Goal: Use online tool/utility

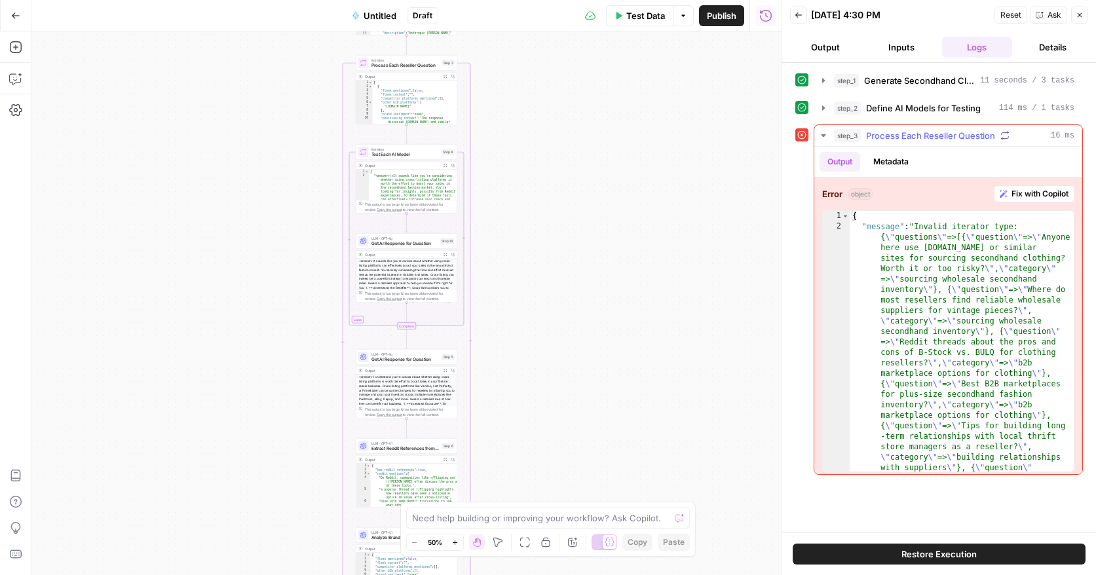
click at [1035, 186] on button "Fix with Copilot" at bounding box center [1033, 193] width 81 height 17
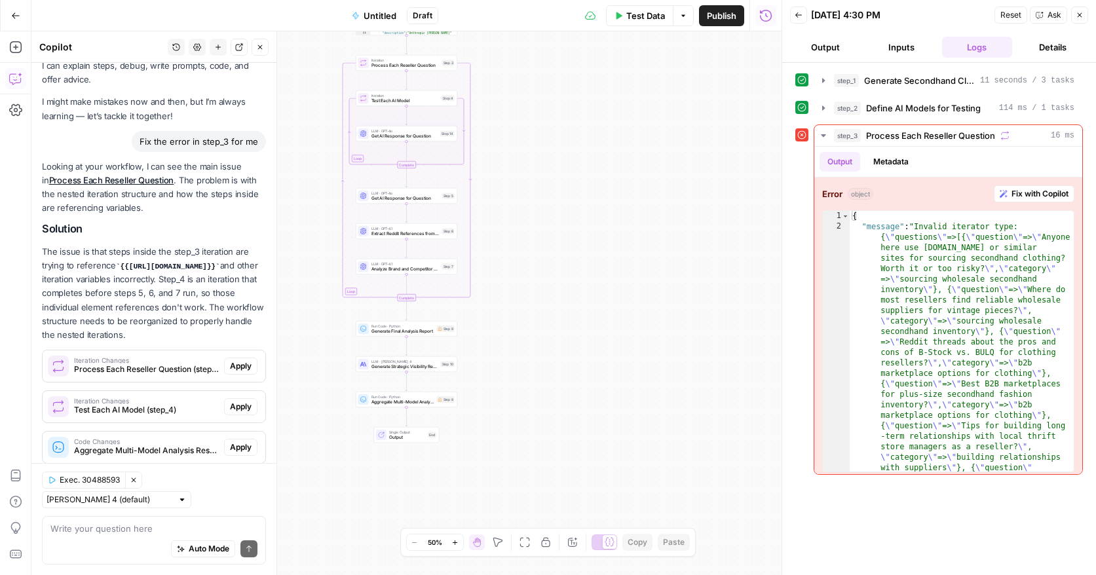
scroll to position [207, 0]
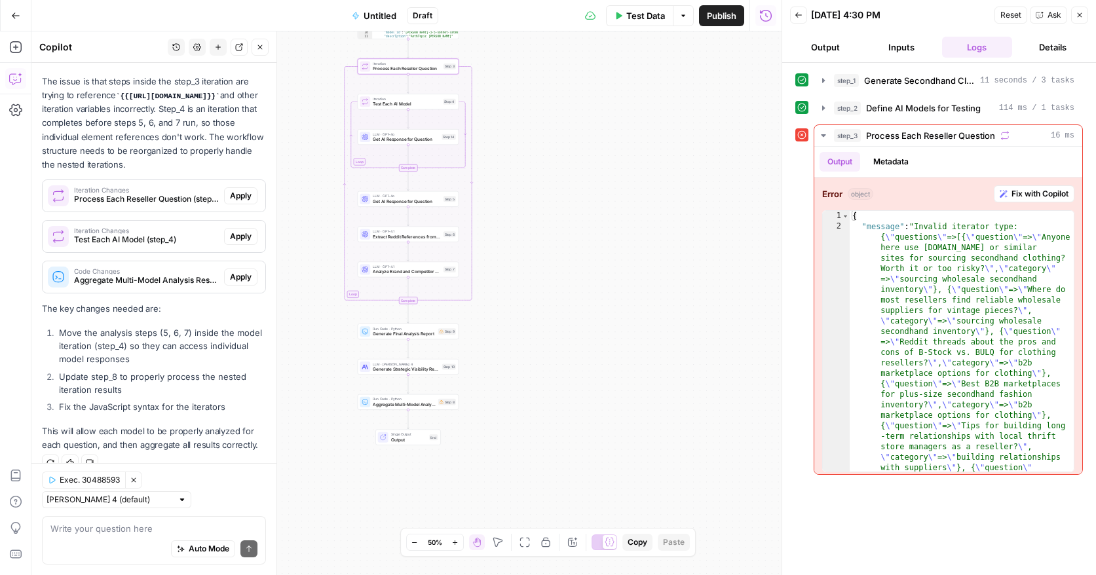
click at [238, 195] on span "Apply" at bounding box center [241, 196] width 22 height 12
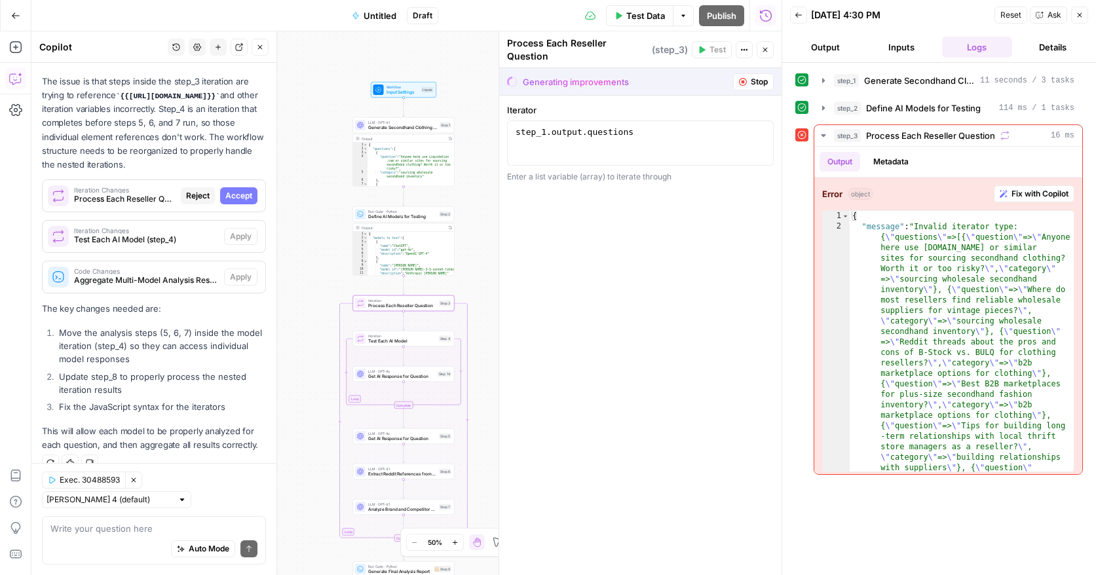
click at [232, 195] on span "Accept" at bounding box center [238, 196] width 27 height 12
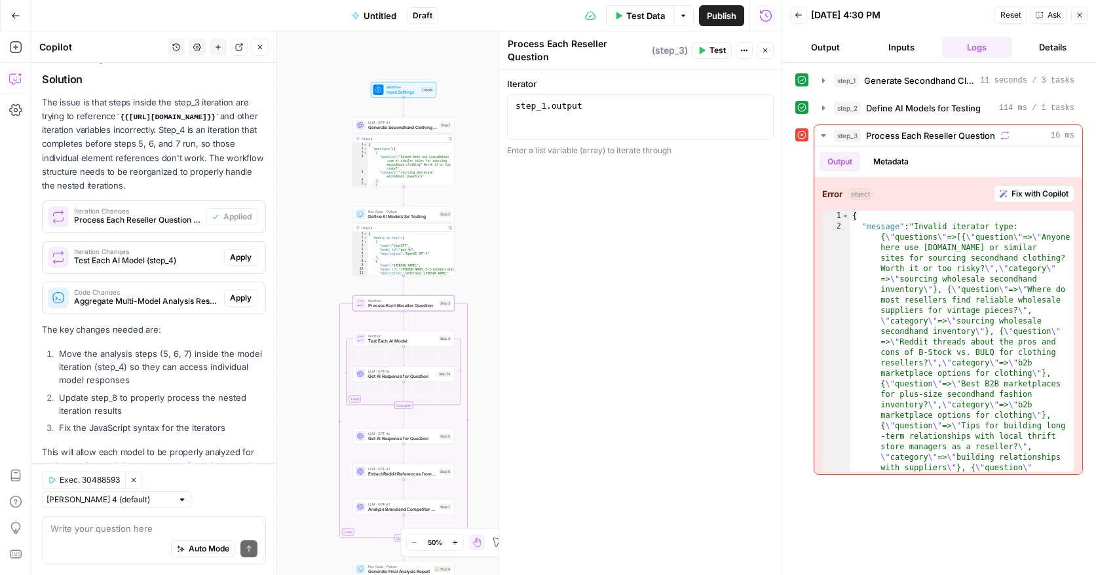
scroll to position [228, 0]
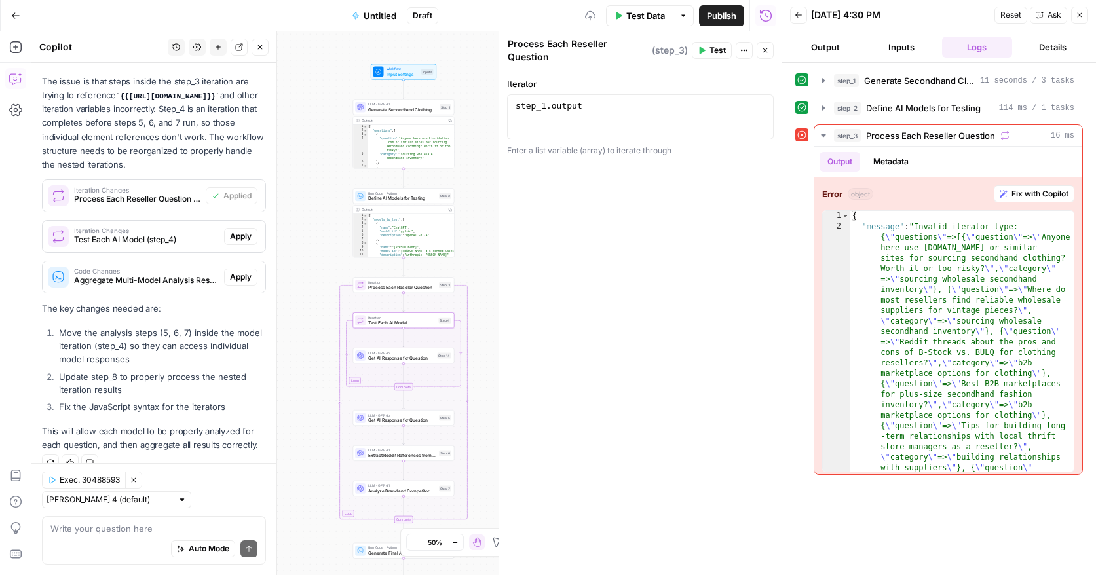
click at [243, 236] on span "Apply" at bounding box center [241, 237] width 22 height 12
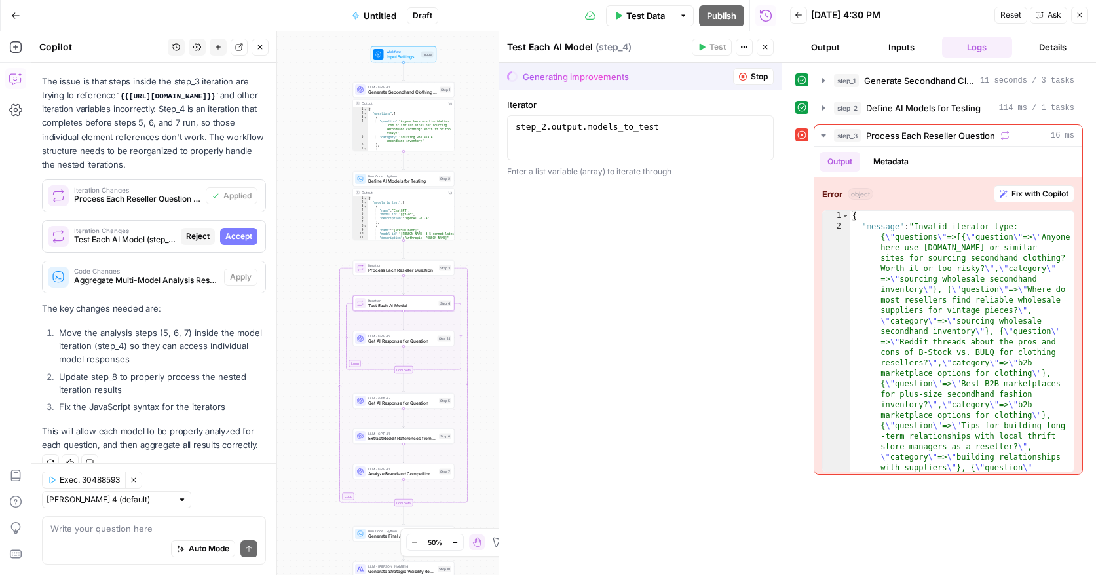
click at [243, 236] on span "Accept" at bounding box center [238, 237] width 27 height 12
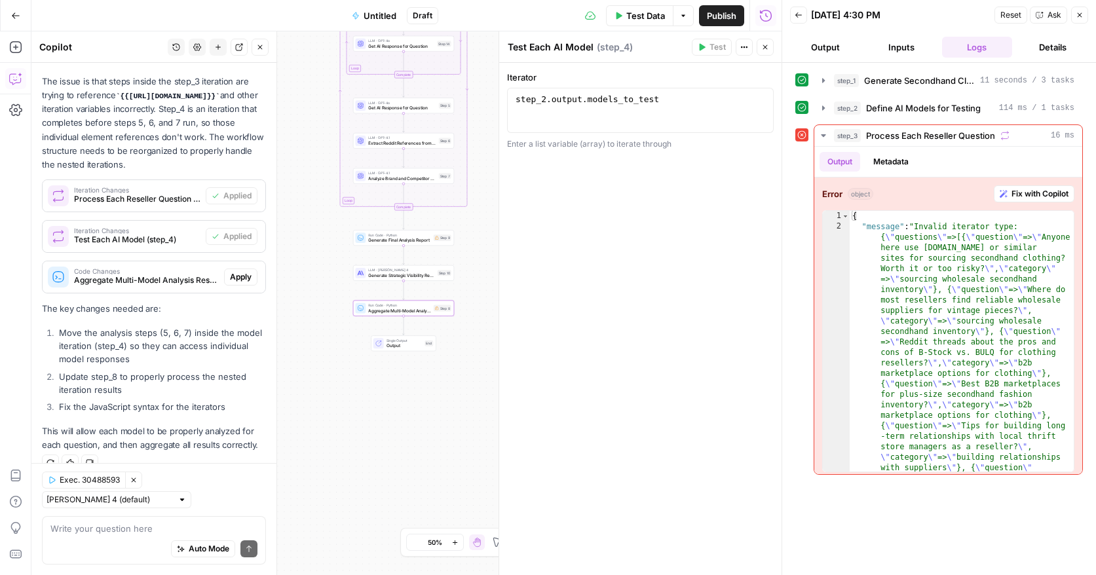
click at [244, 276] on span "Apply" at bounding box center [241, 277] width 22 height 12
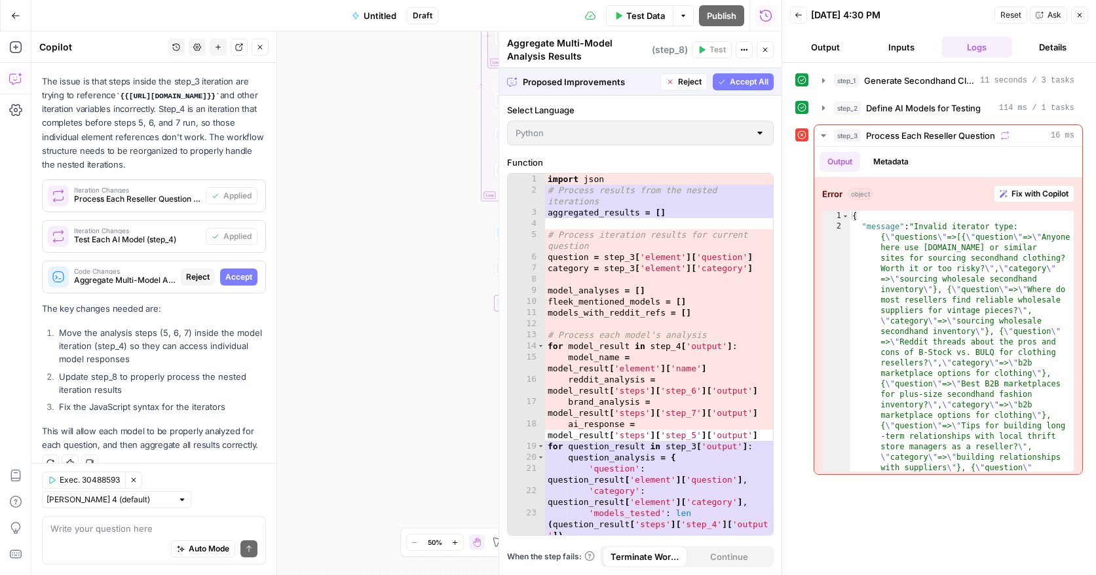
click at [244, 276] on span "Accept" at bounding box center [238, 277] width 27 height 12
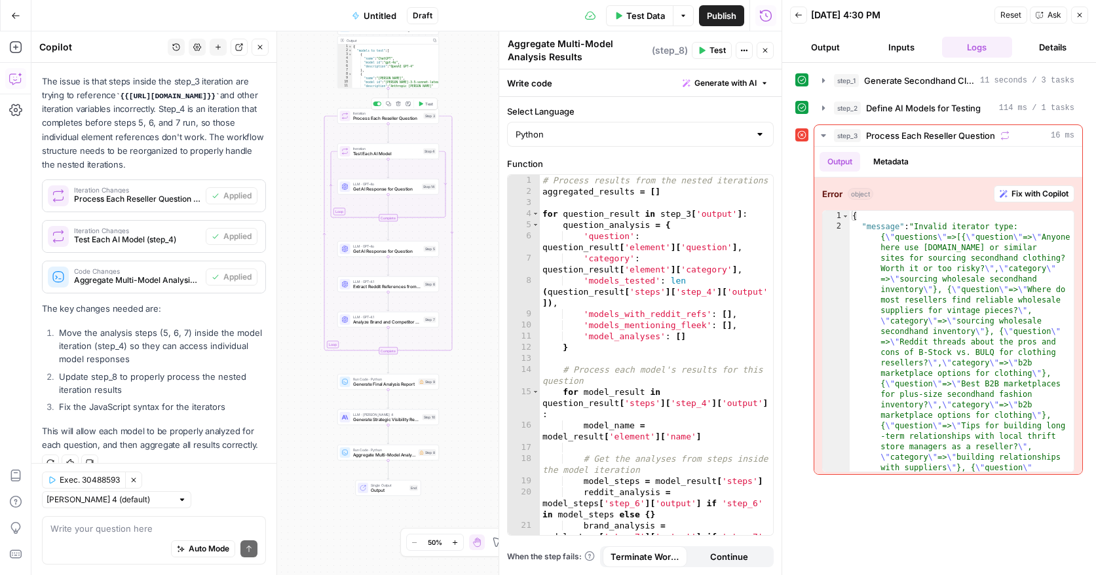
click at [426, 109] on div "Copy step Delete step Add Note Test" at bounding box center [404, 104] width 66 height 12
click at [425, 101] on span "Test" at bounding box center [429, 104] width 8 height 6
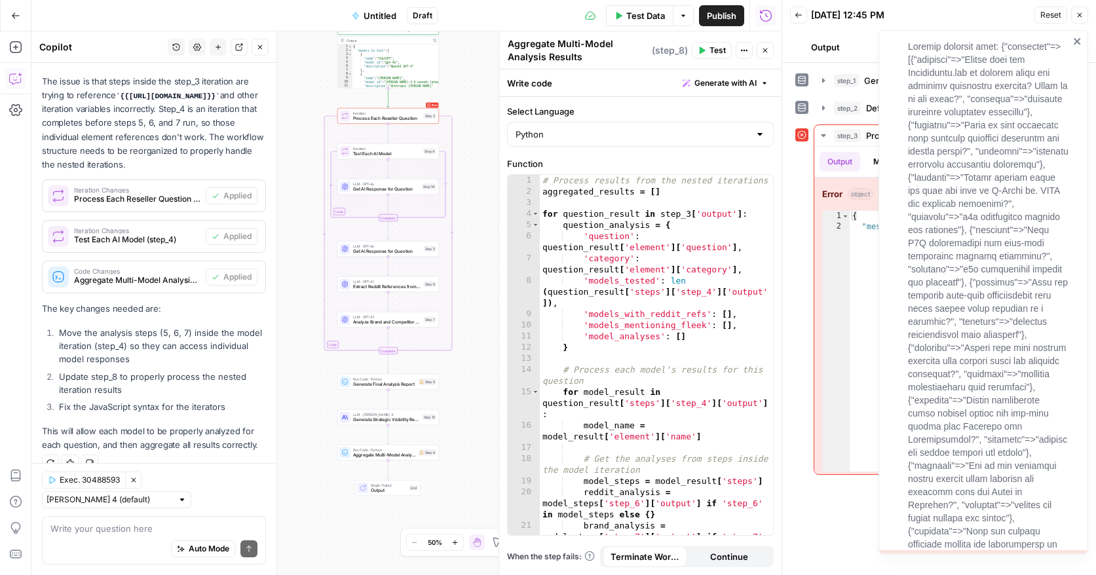
click at [1082, 39] on div at bounding box center [983, 292] width 210 height 524
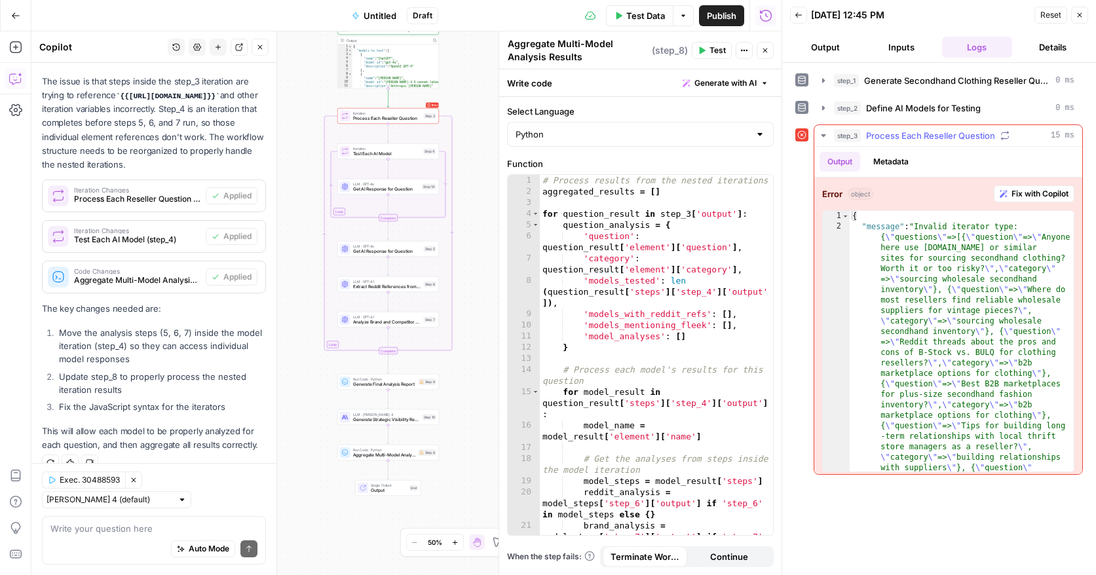
click at [1004, 138] on icon "button" at bounding box center [1004, 135] width 9 height 9
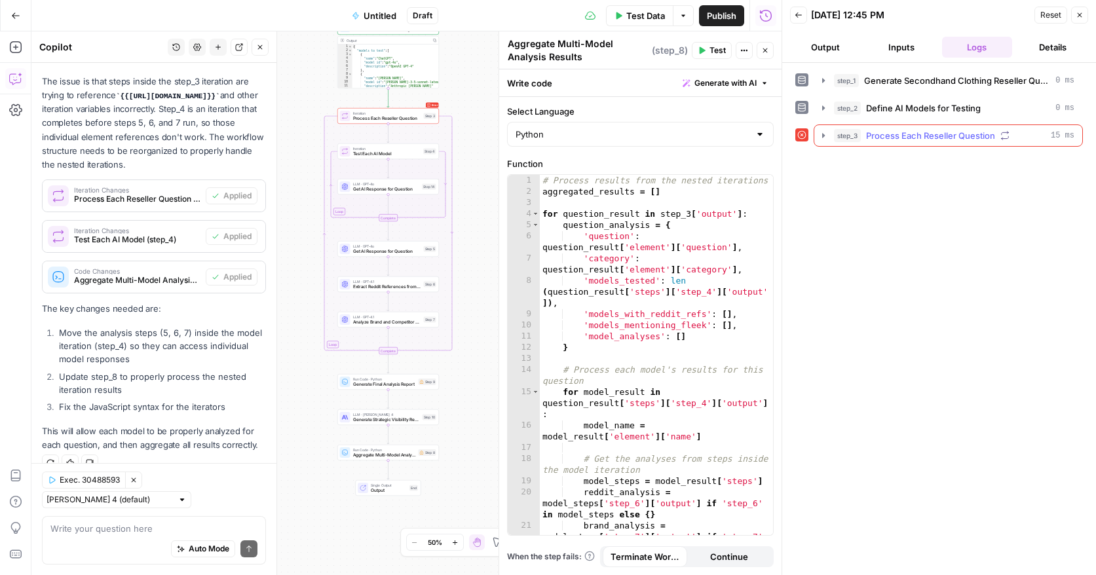
click at [1004, 138] on icon "button" at bounding box center [1004, 135] width 9 height 9
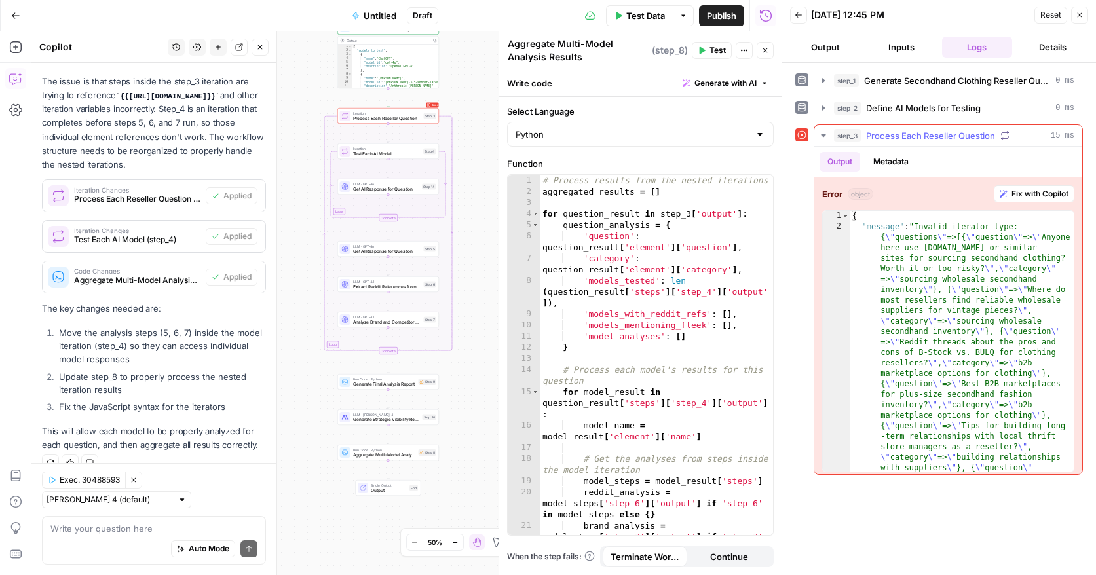
click at [1011, 191] on span "Fix with Copilot" at bounding box center [1039, 194] width 57 height 12
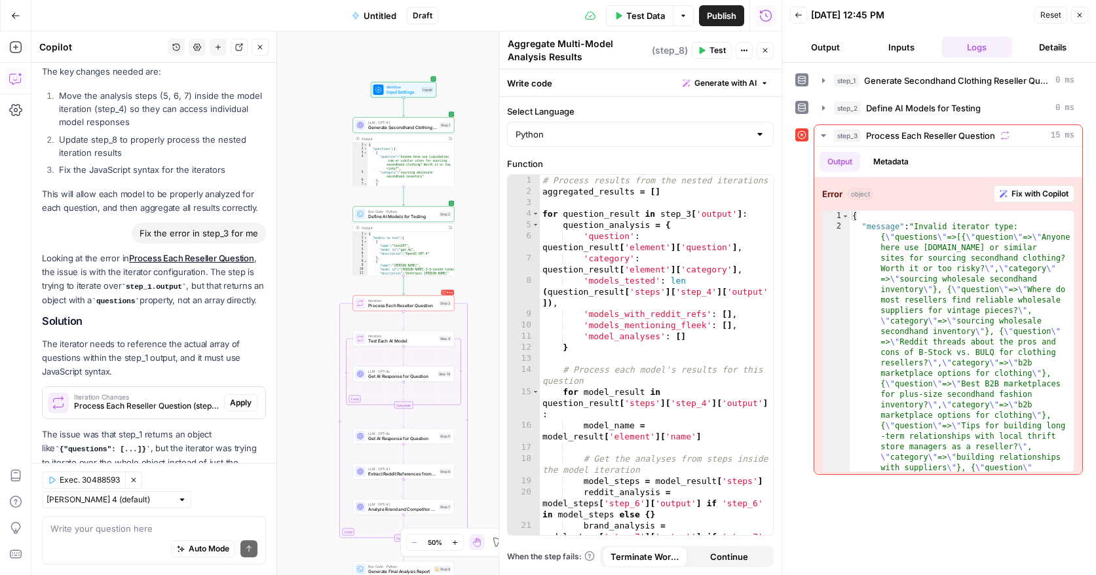
scroll to position [524, 0]
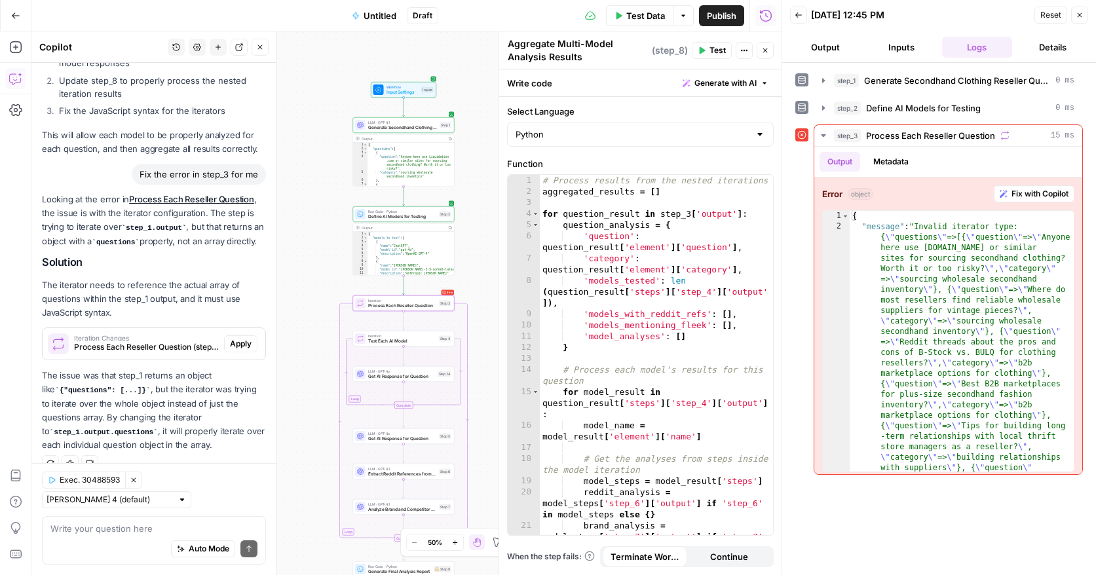
click at [240, 342] on span "Apply" at bounding box center [241, 344] width 22 height 12
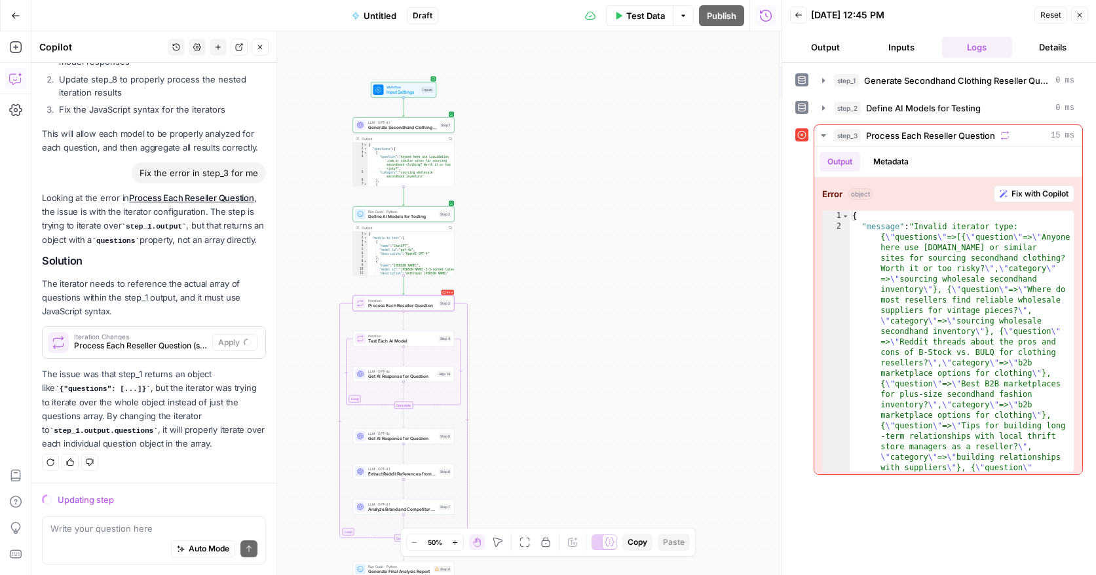
scroll to position [503, 0]
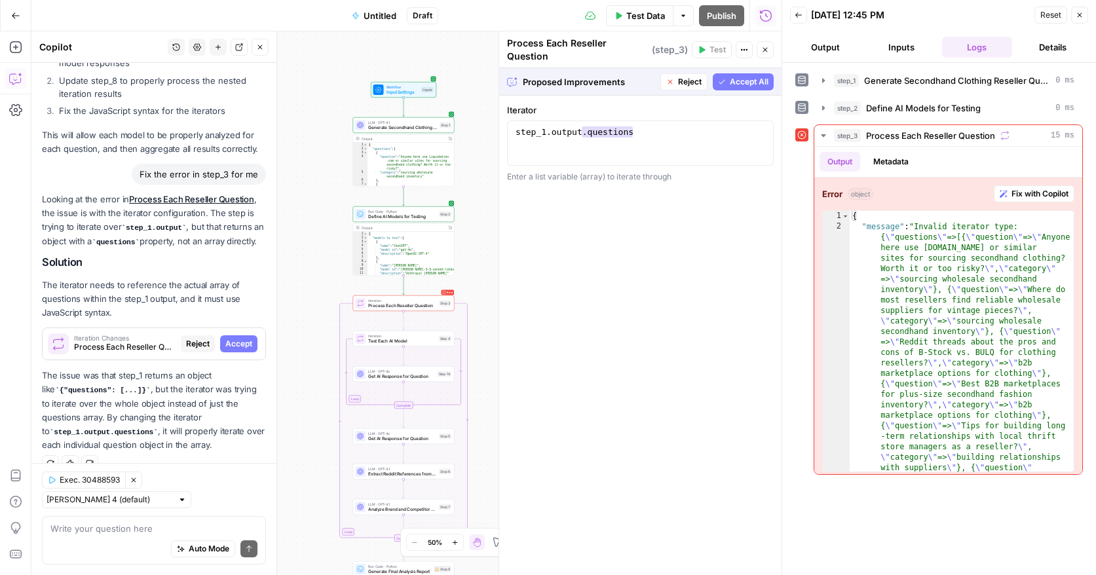
click at [744, 84] on button "Accept All" at bounding box center [743, 81] width 61 height 17
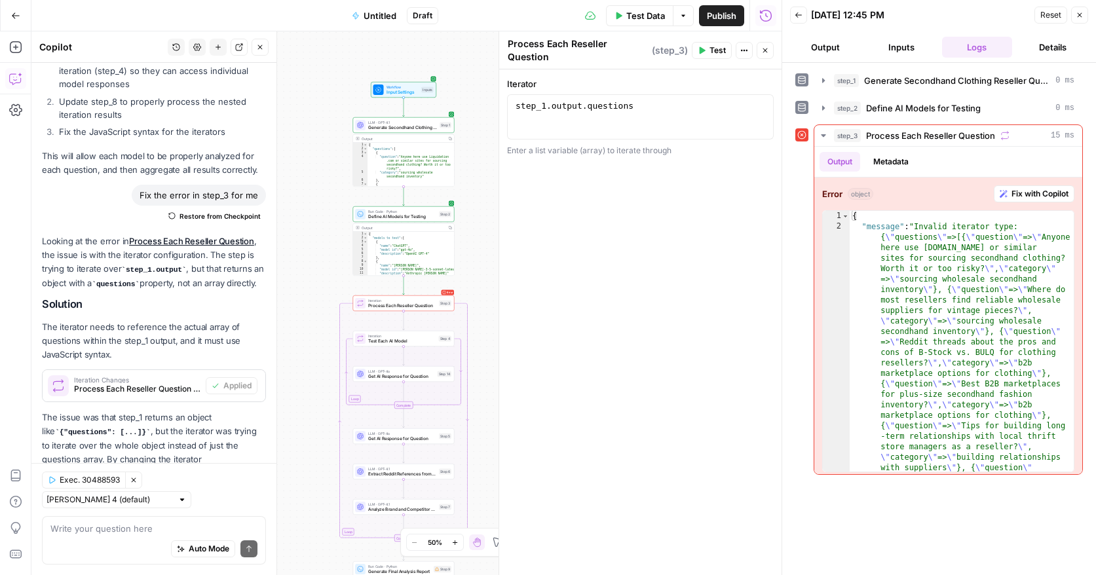
scroll to position [545, 0]
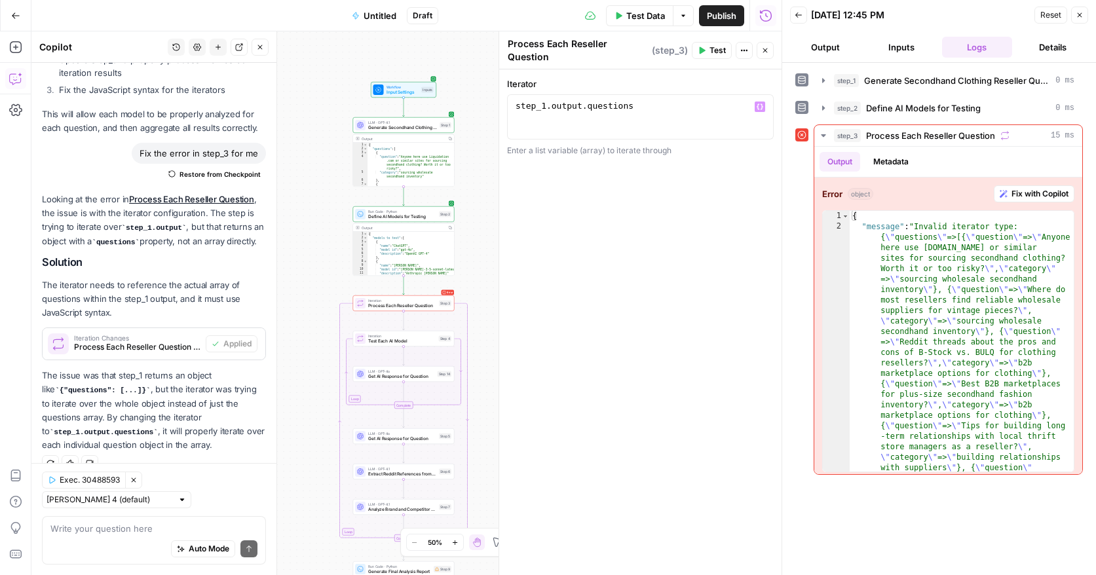
click at [709, 45] on span "Test" at bounding box center [717, 51] width 16 height 12
